Goal: Transaction & Acquisition: Purchase product/service

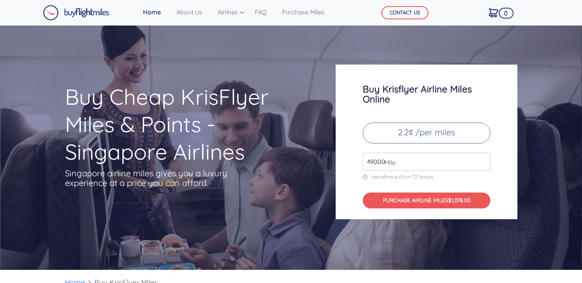
click at [398, 164] on input "49000" at bounding box center [427, 162] width 128 height 18
drag, startPoint x: 422, startPoint y: 166, endPoint x: 286, endPoint y: 162, distance: 135.8
click at [286, 162] on div "Buy Cheap KrisFlyer Miles & Points - Singapore Airlines Singapore airline miles…" at bounding box center [291, 142] width 464 height 155
drag, startPoint x: 412, startPoint y: 166, endPoint x: 290, endPoint y: 166, distance: 121.8
click at [290, 166] on div "Buy Cheap KrisFlyer Miles & Points - Singapore Airlines Singapore airline miles…" at bounding box center [291, 142] width 464 height 155
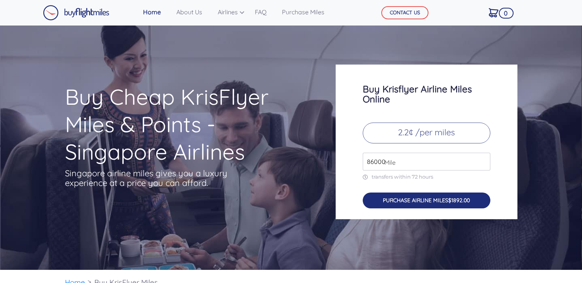
type input "86000"
click at [423, 207] on button "PURCHASE AIRLINE MILES $1892.00" at bounding box center [427, 201] width 128 height 16
click at [423, 197] on button "PURCHASE AIRLINE MILES $1892.00" at bounding box center [427, 201] width 128 height 16
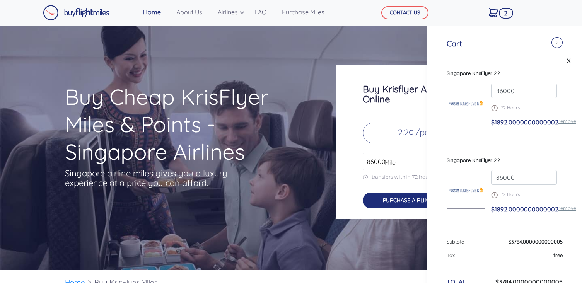
scroll to position [75, 0]
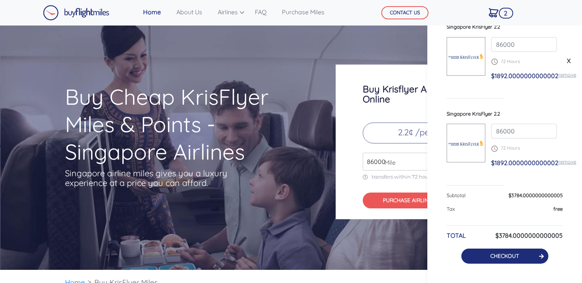
click at [515, 253] on link "CHECKOUT" at bounding box center [504, 256] width 29 height 7
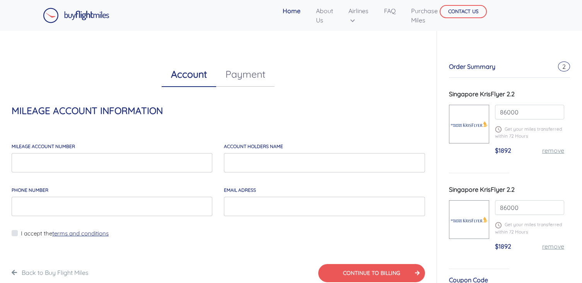
click at [555, 244] on link "remove" at bounding box center [553, 247] width 22 height 8
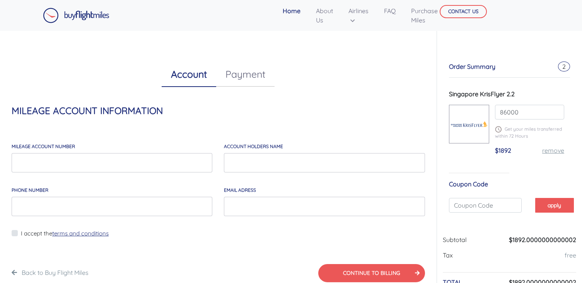
click at [243, 72] on link "Payment" at bounding box center [245, 74] width 58 height 25
click at [427, 20] on link "Purchase Miles" at bounding box center [424, 15] width 33 height 25
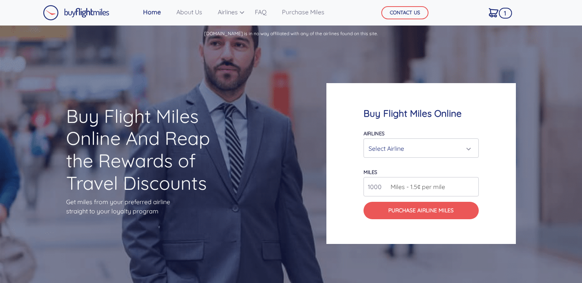
scroll to position [625, 0]
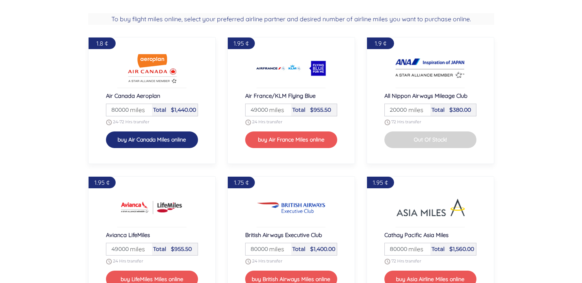
click at [153, 136] on button "buy Air Canada Miles online" at bounding box center [152, 140] width 92 height 17
